Goal: Information Seeking & Learning: Learn about a topic

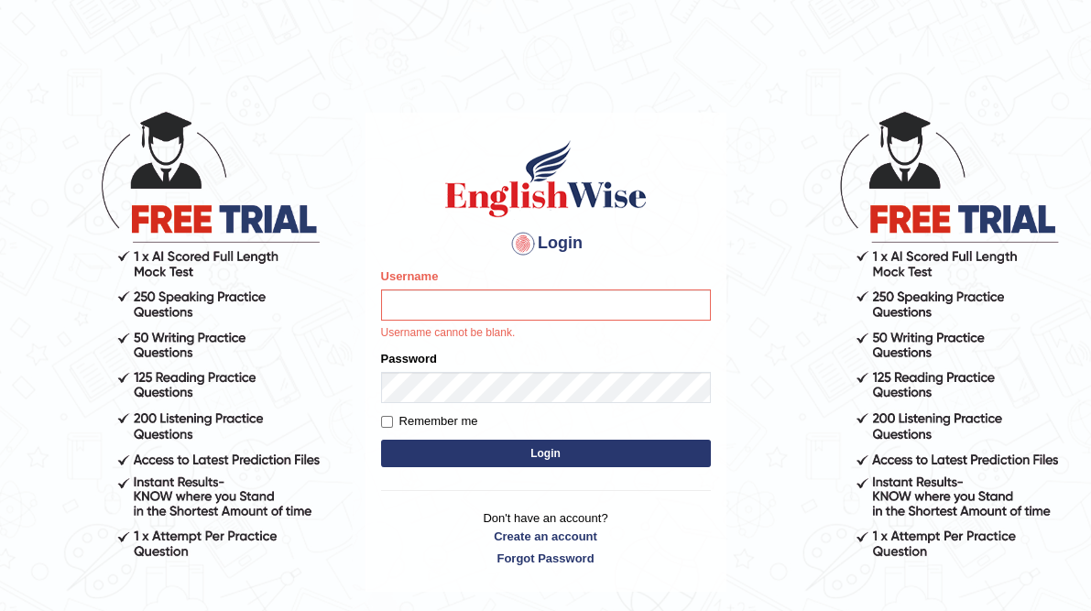
click at [541, 449] on button "Login" at bounding box center [546, 453] width 330 height 27
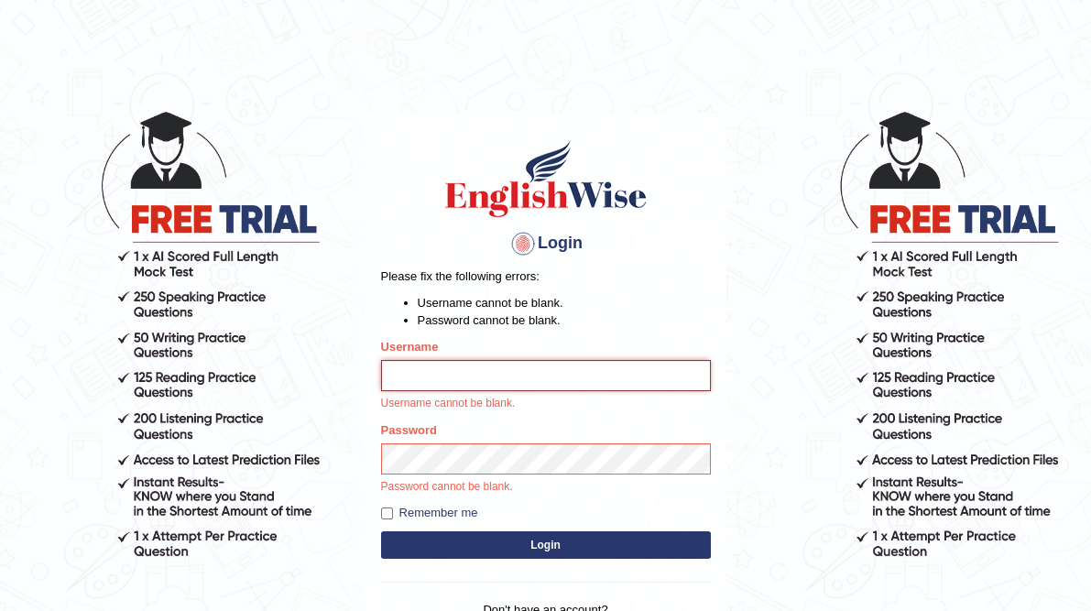
click at [474, 381] on input "Username" at bounding box center [546, 375] width 330 height 31
type input "dolma_mt"
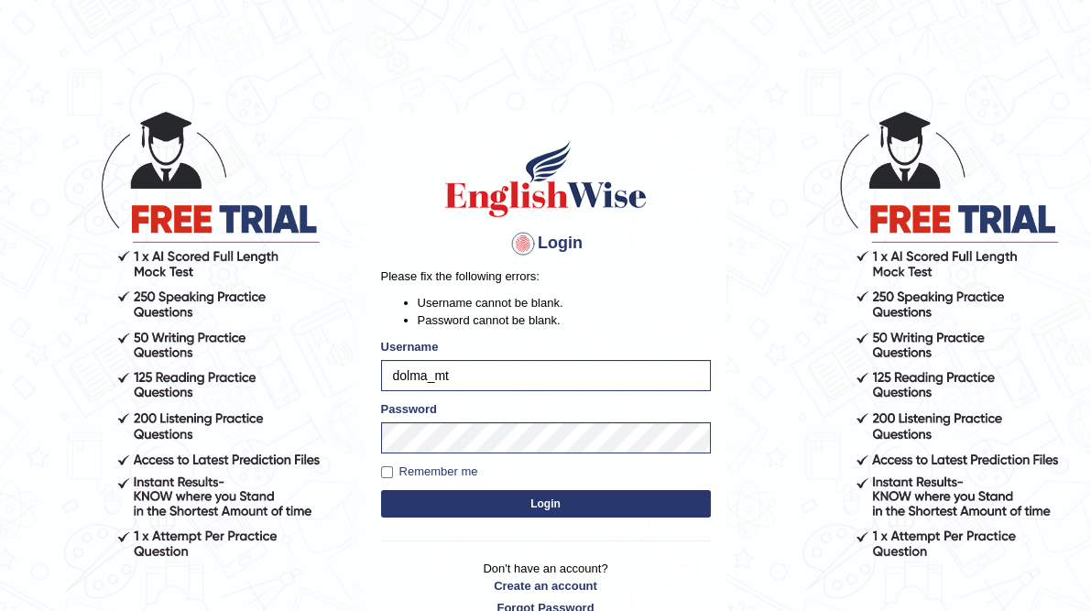
click at [546, 504] on button "Login" at bounding box center [546, 503] width 330 height 27
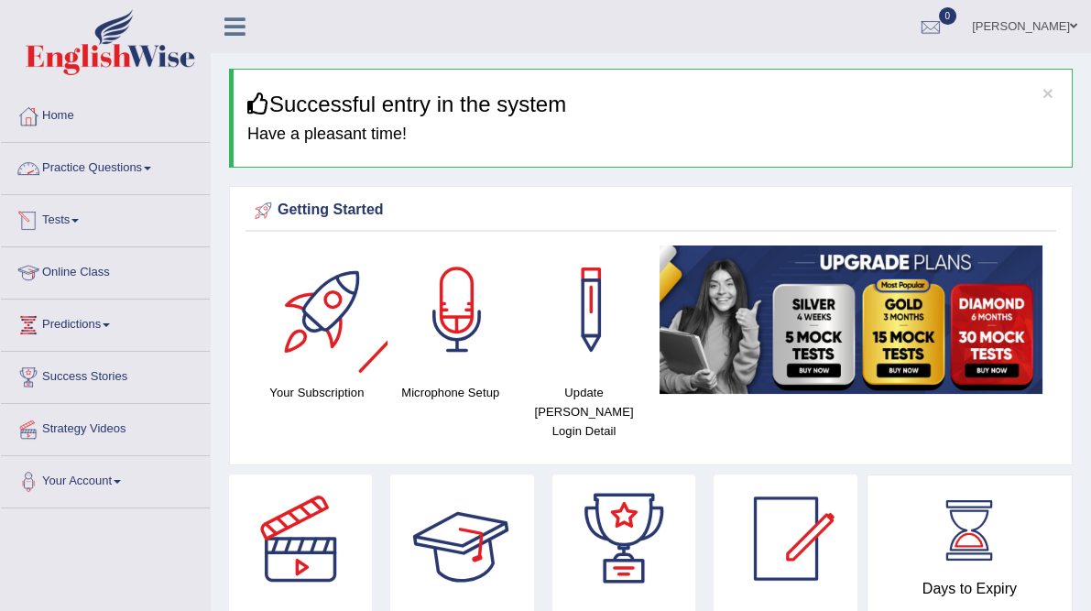
click at [158, 171] on link "Practice Questions" at bounding box center [105, 166] width 209 height 46
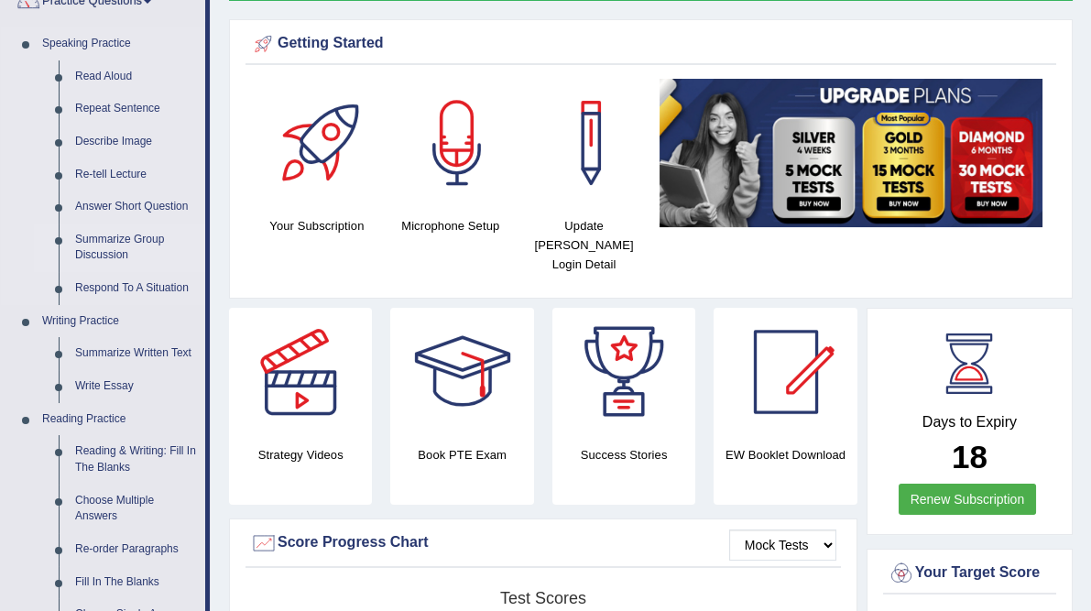
scroll to position [174, 0]
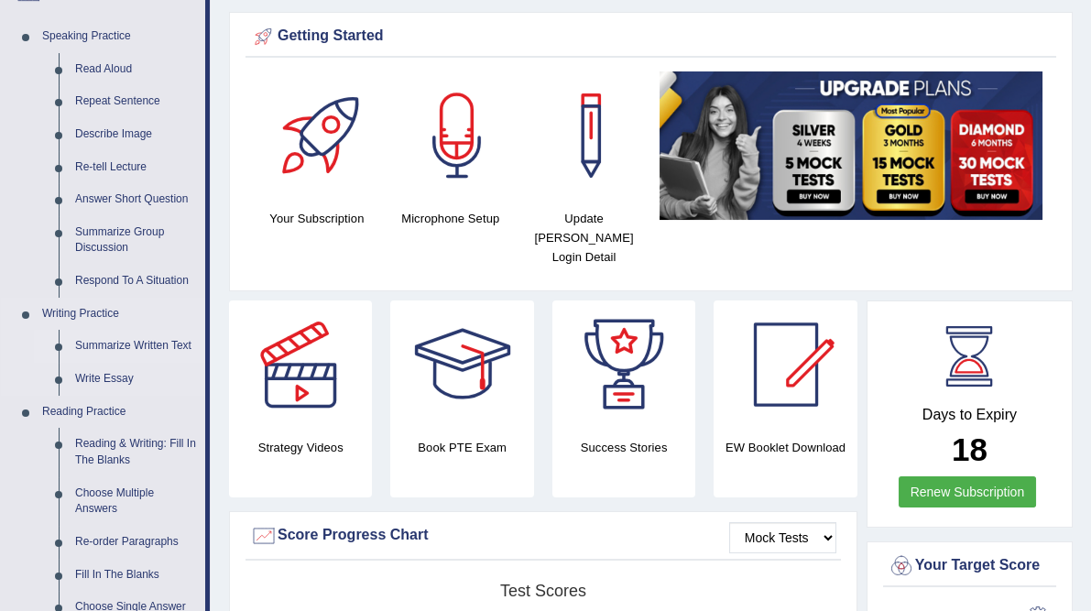
click at [158, 344] on link "Summarize Written Text" at bounding box center [136, 346] width 138 height 33
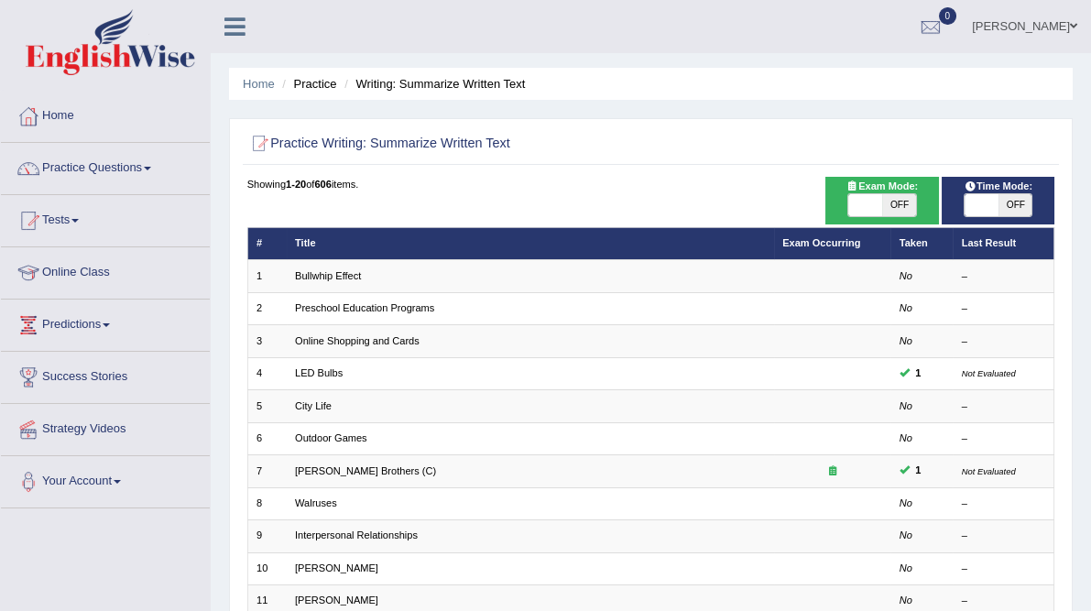
click at [878, 216] on span at bounding box center [865, 205] width 34 height 22
checkbox input "true"
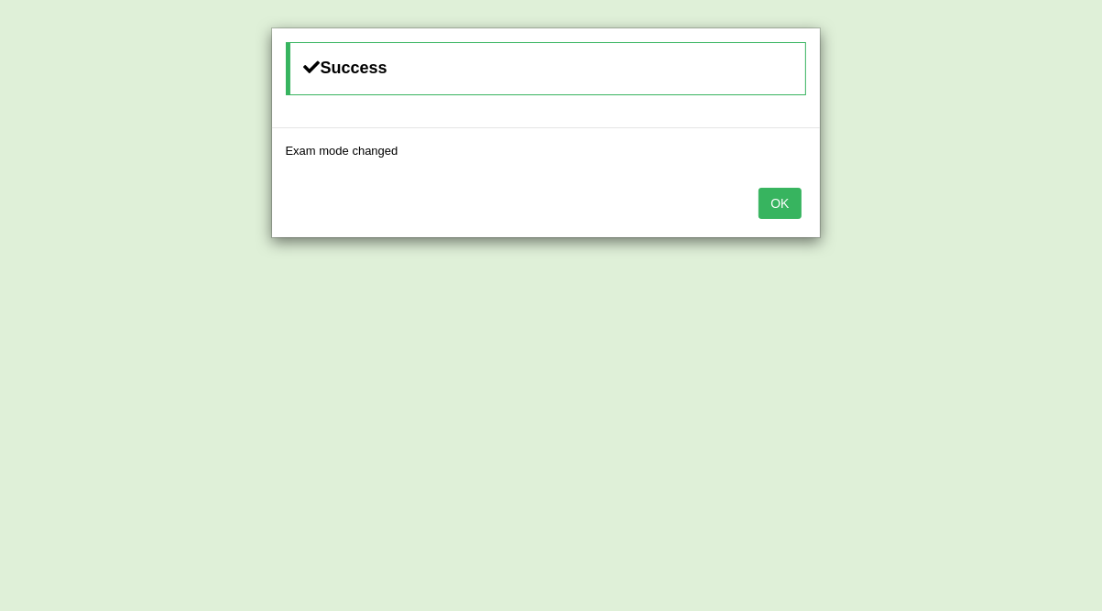
click at [780, 202] on button "OK" at bounding box center [779, 203] width 42 height 31
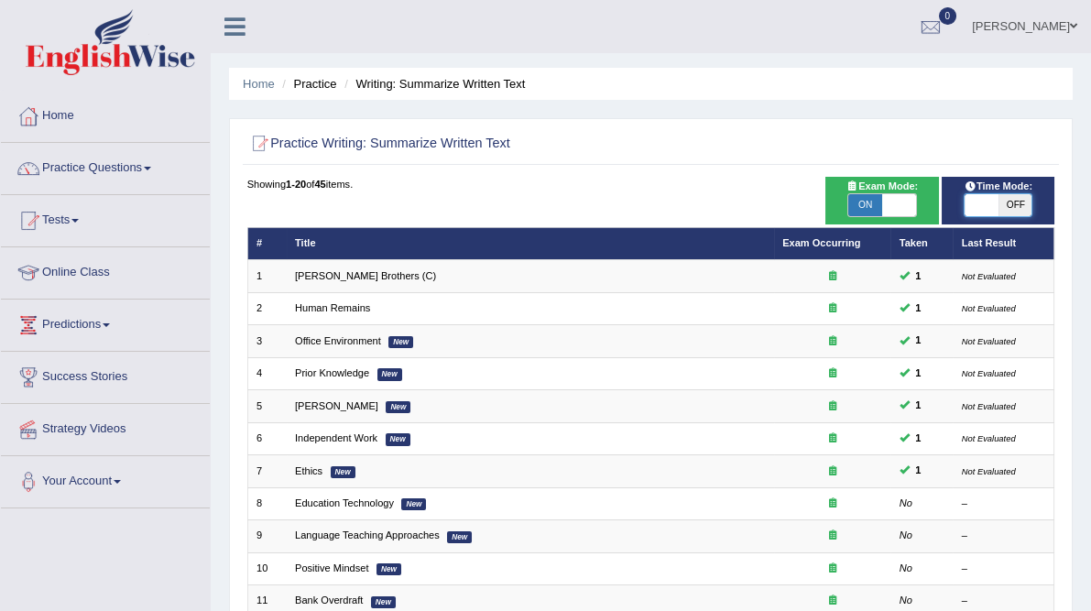
click at [967, 216] on span at bounding box center [982, 205] width 34 height 22
checkbox input "true"
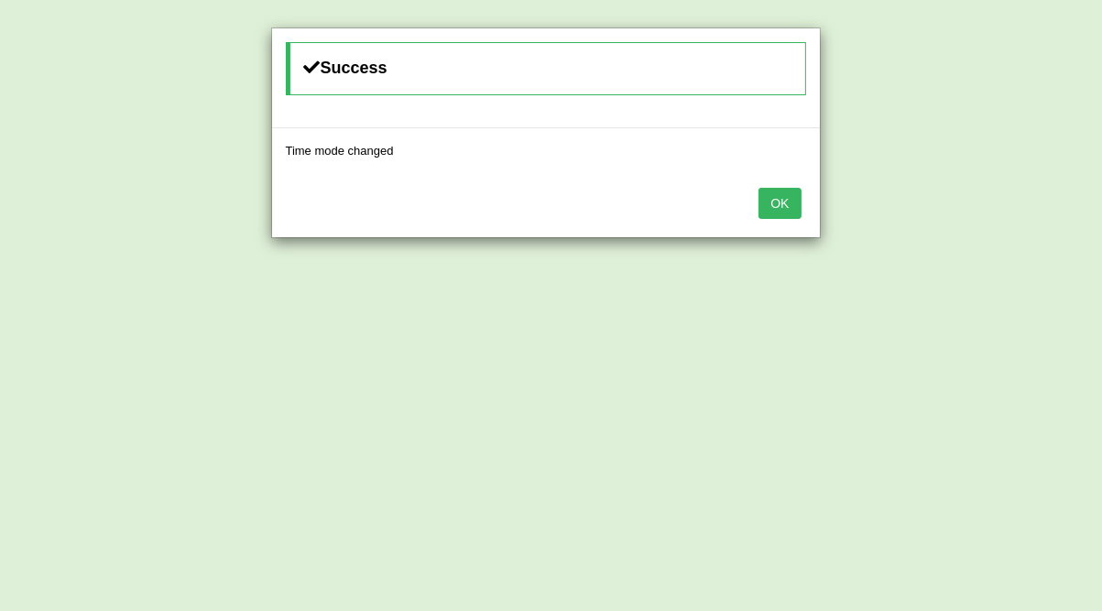
click at [784, 195] on button "OK" at bounding box center [779, 203] width 42 height 31
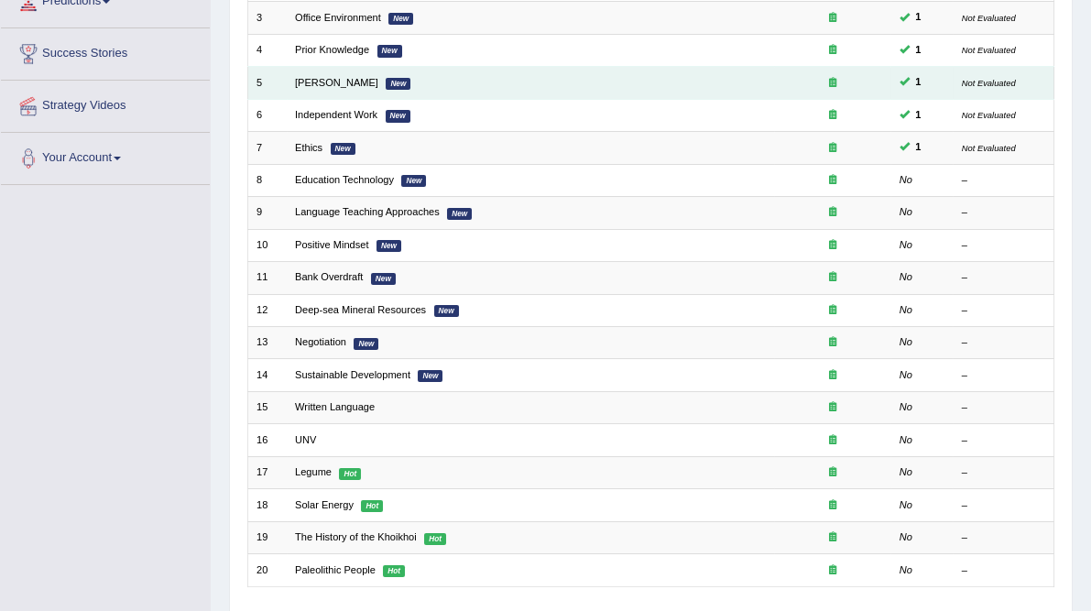
scroll to position [323, 0]
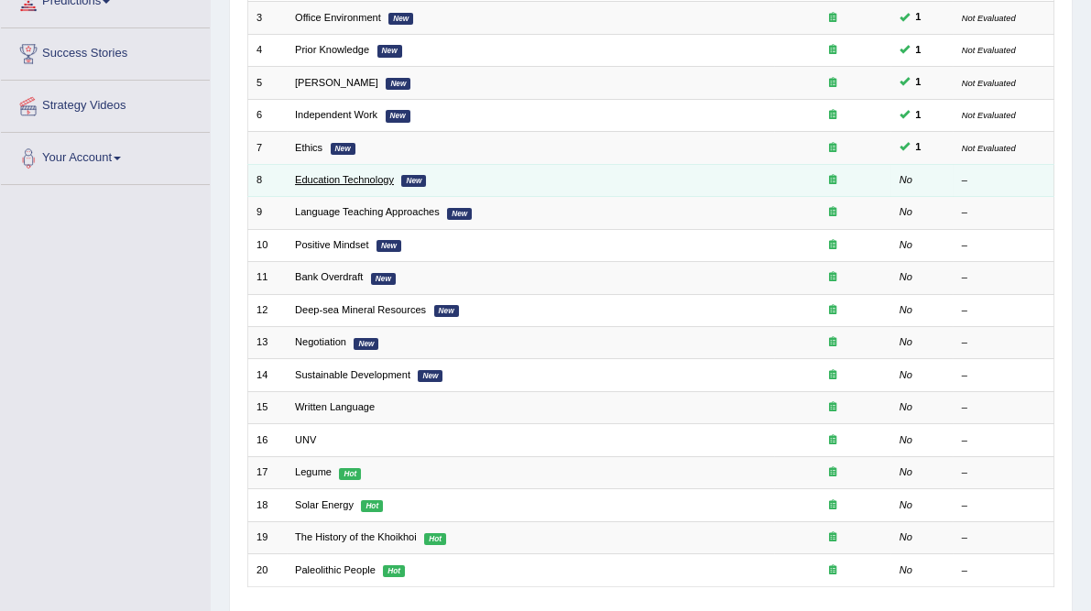
click at [327, 185] on link "Education Technology" at bounding box center [344, 179] width 99 height 11
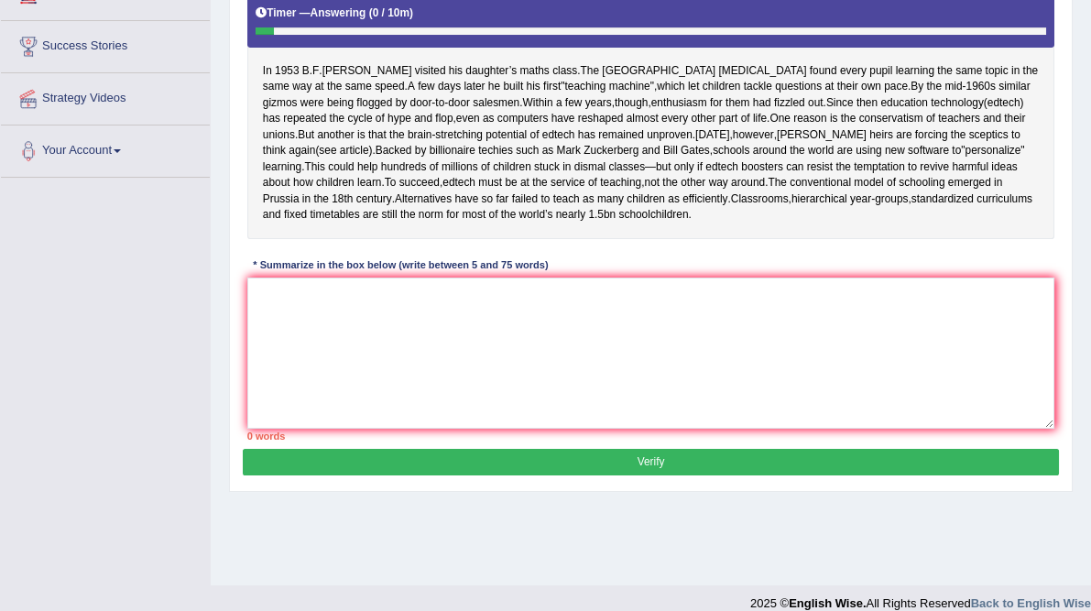
scroll to position [376, 0]
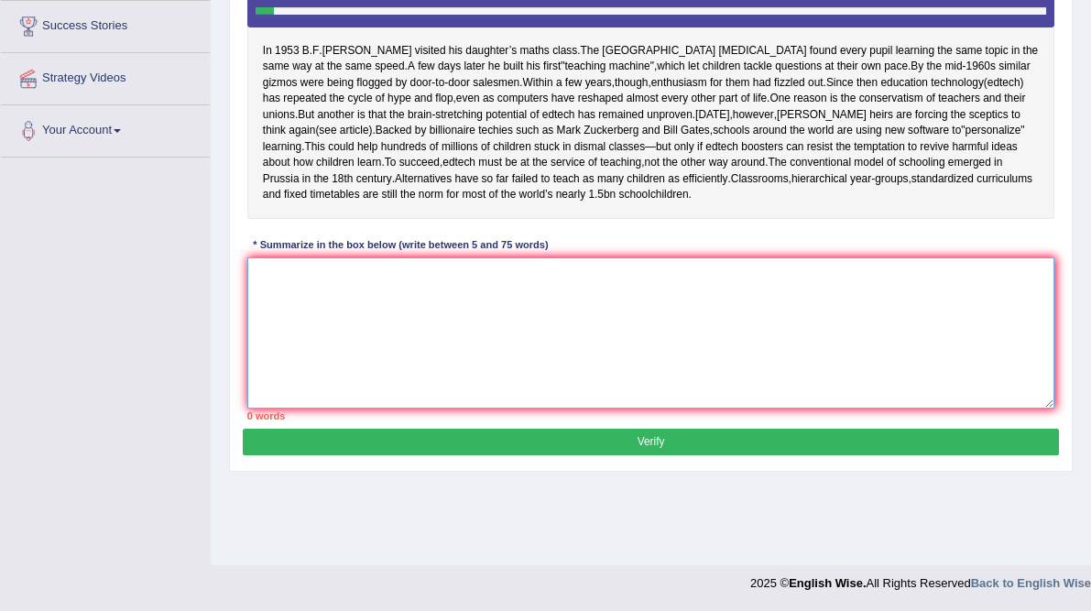
click at [425, 409] on textarea at bounding box center [651, 332] width 808 height 151
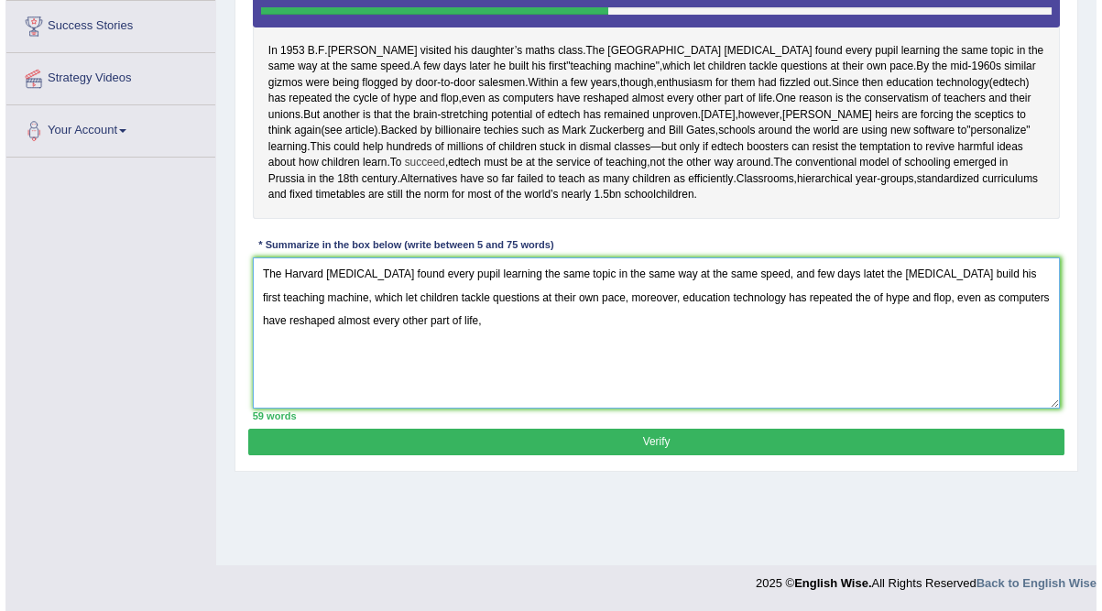
scroll to position [383, 0]
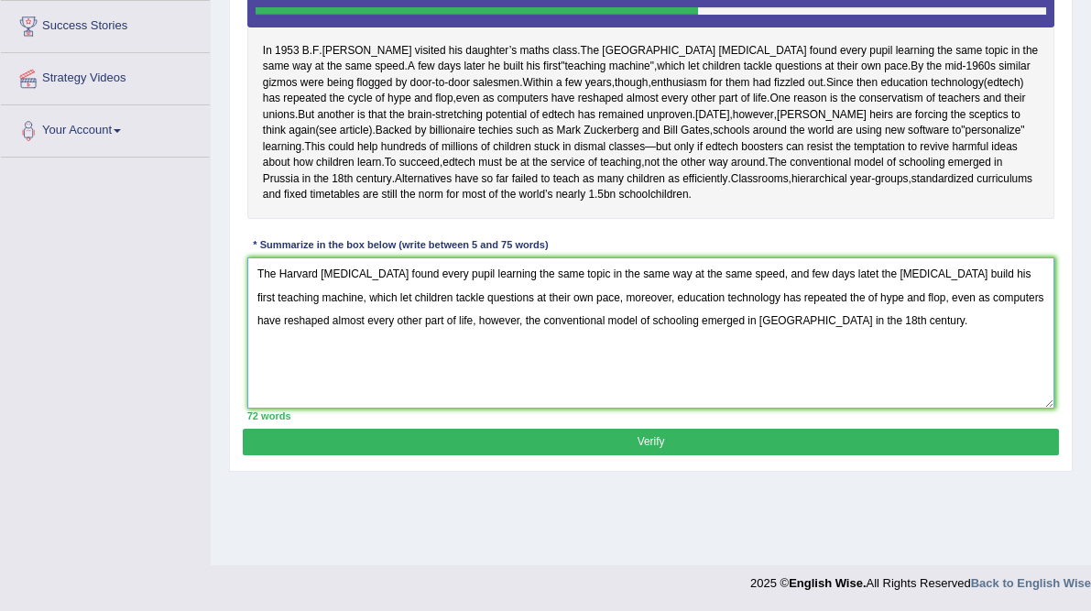
type textarea "The Harvard [MEDICAL_DATA] found every pupil learning the same topic in the sam…"
click at [647, 455] on button "Verify" at bounding box center [650, 442] width 815 height 27
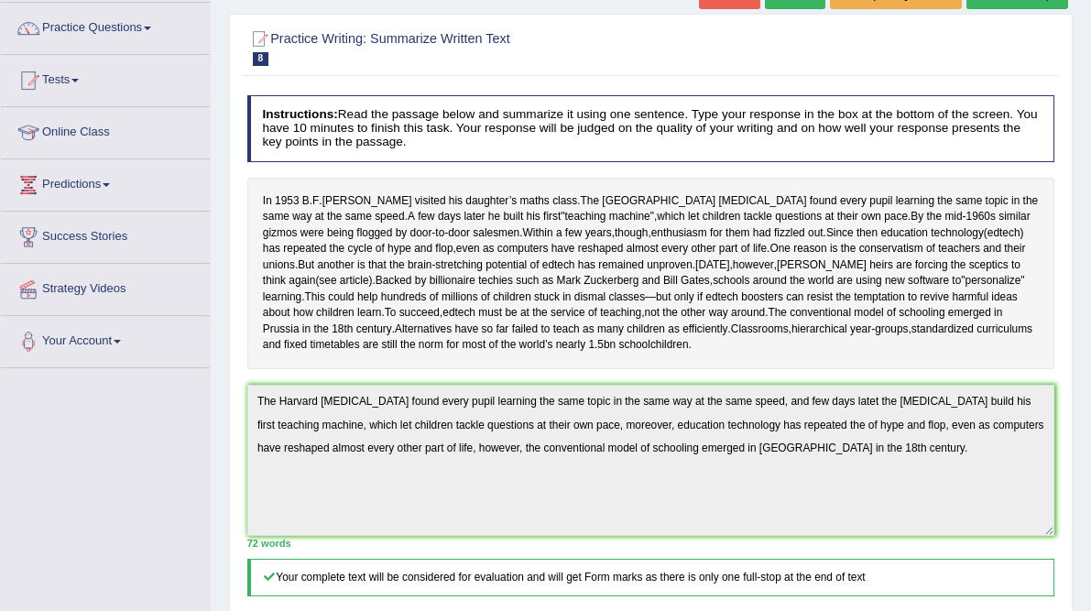
scroll to position [0, 0]
